Goal: Find specific page/section: Find specific page/section

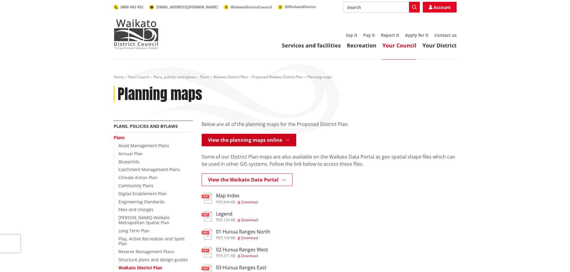
click at [266, 144] on link "View the planning maps online" at bounding box center [249, 140] width 94 height 13
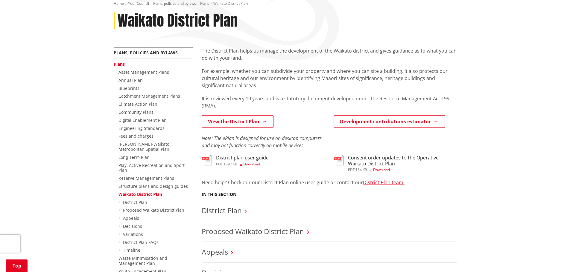
scroll to position [90, 0]
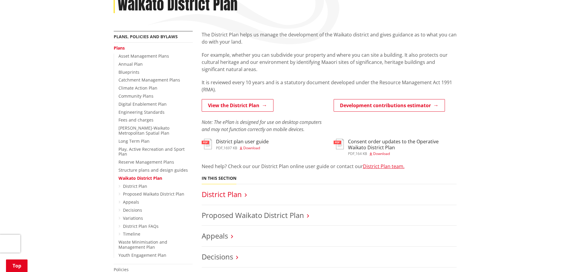
click at [224, 194] on link "District Plan" at bounding box center [222, 195] width 40 height 10
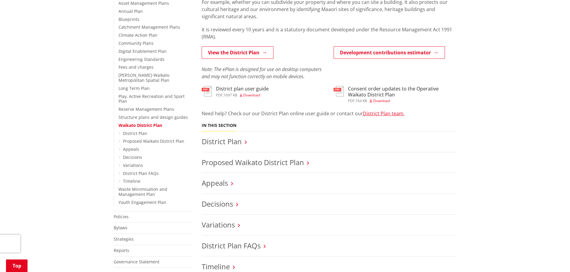
scroll to position [150, 0]
